Goal: Task Accomplishment & Management: Use online tool/utility

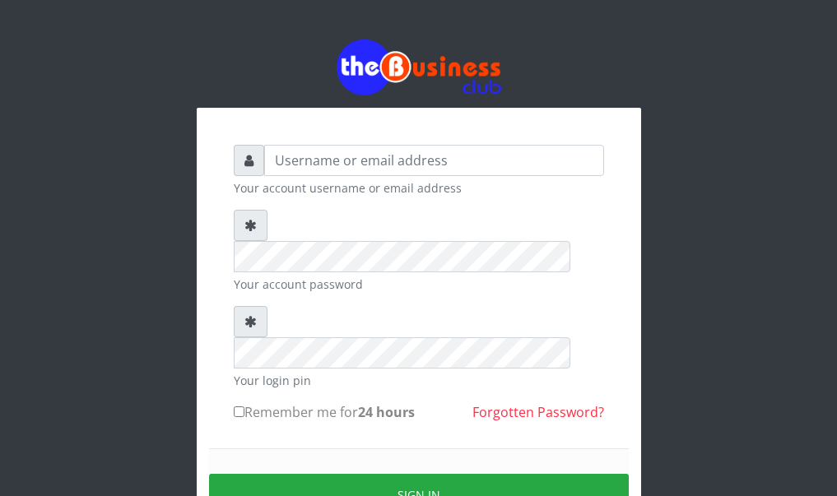
type input "[PERSON_NAME]"
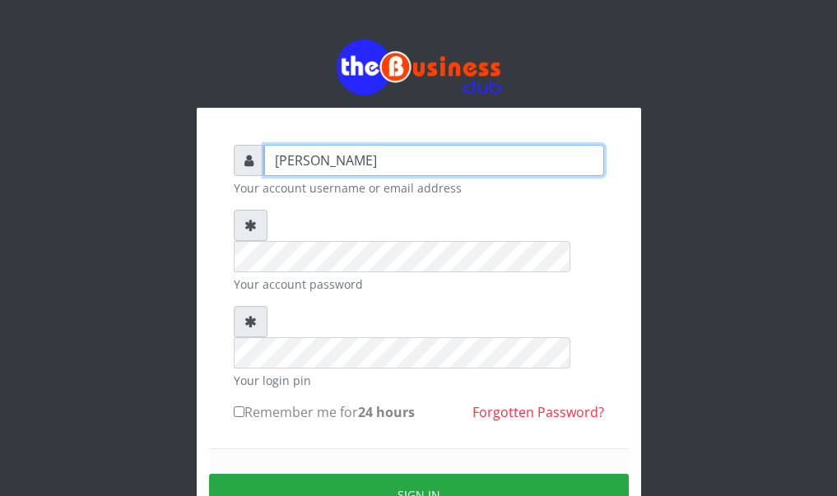
drag, startPoint x: 0, startPoint y: 0, endPoint x: 509, endPoint y: 147, distance: 530.1
click at [509, 147] on input "[PERSON_NAME]" at bounding box center [434, 160] width 340 height 31
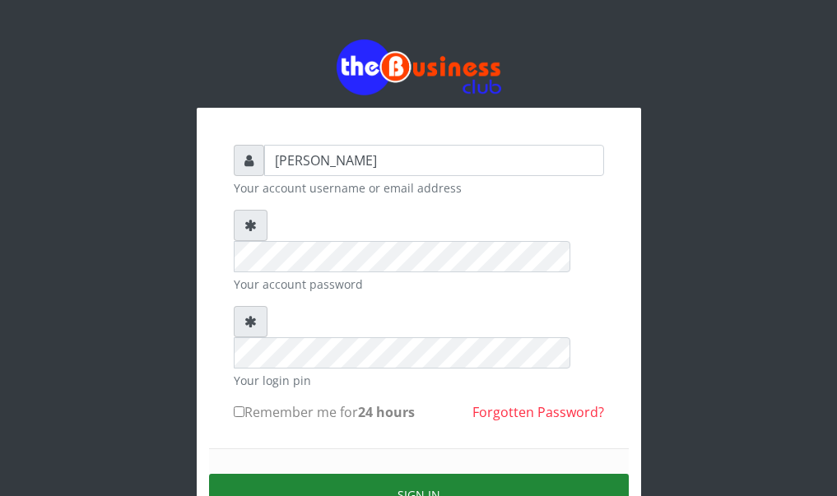
click at [383, 474] on button "Sign in" at bounding box center [419, 495] width 420 height 42
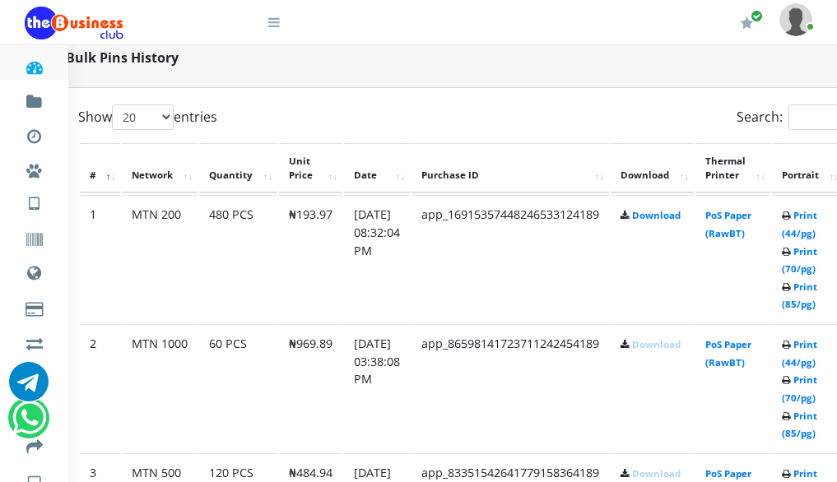
scroll to position [823, 230]
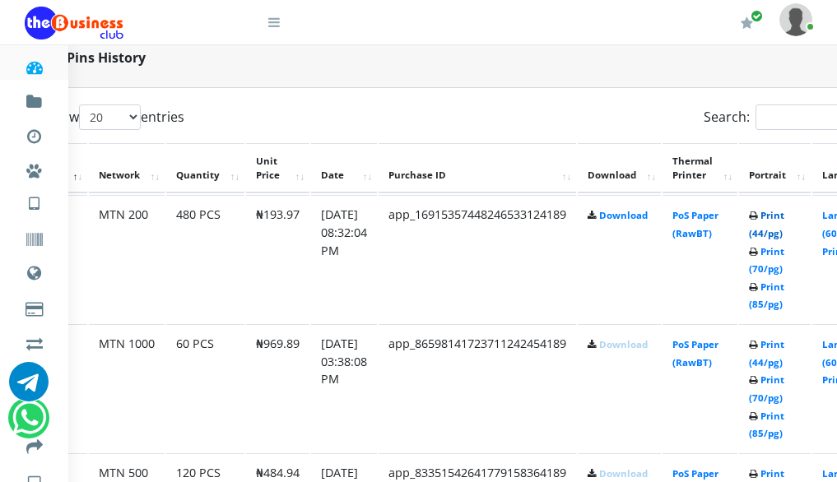
click at [784, 239] on link "Print (44/pg)" at bounding box center [766, 224] width 35 height 30
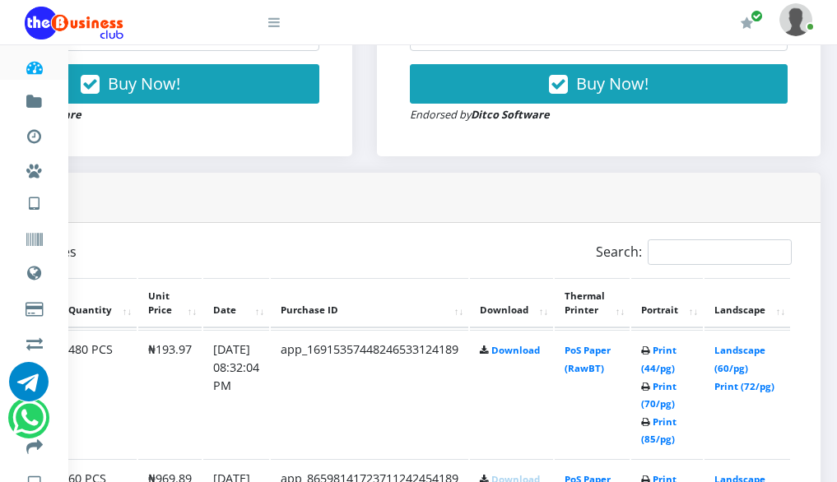
scroll to position [658, 373]
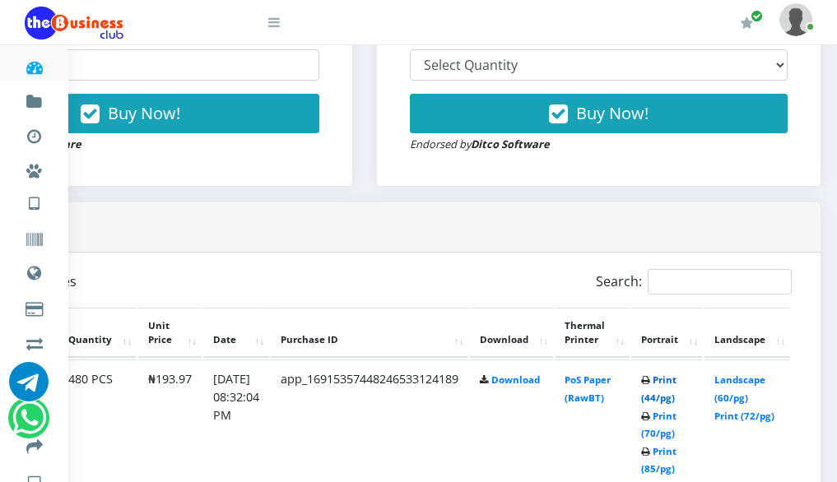
click at [656, 387] on link "Print (44/pg)" at bounding box center [658, 388] width 35 height 30
